Goal: Information Seeking & Learning: Learn about a topic

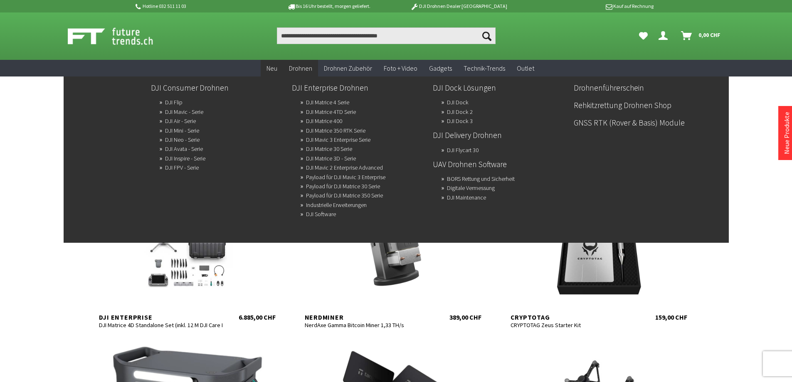
click at [298, 69] on span "Drohnen" at bounding box center [300, 68] width 23 height 8
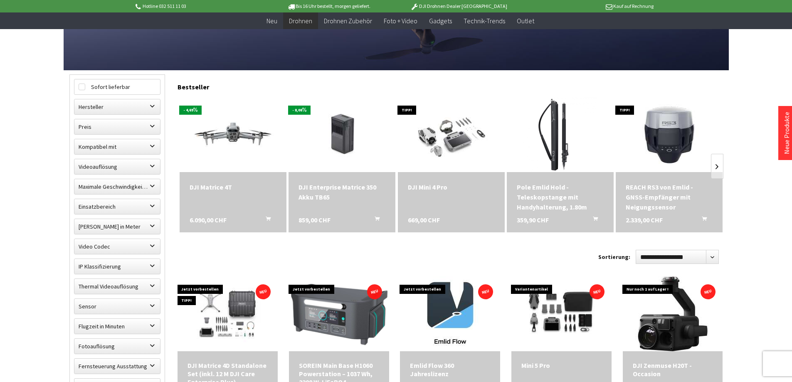
scroll to position [208, 0]
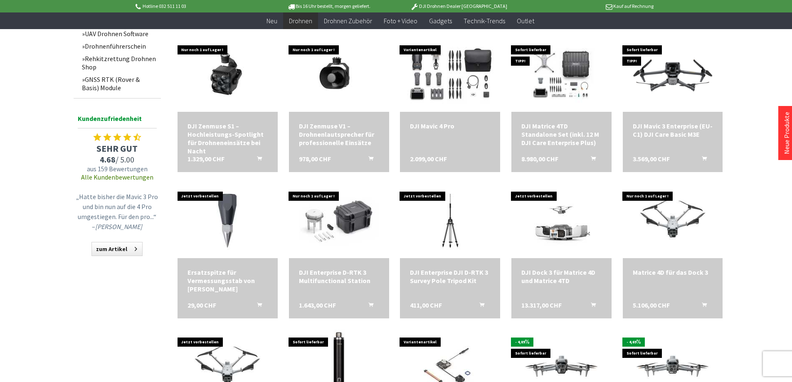
scroll to position [748, 0]
